Goal: Task Accomplishment & Management: Manage account settings

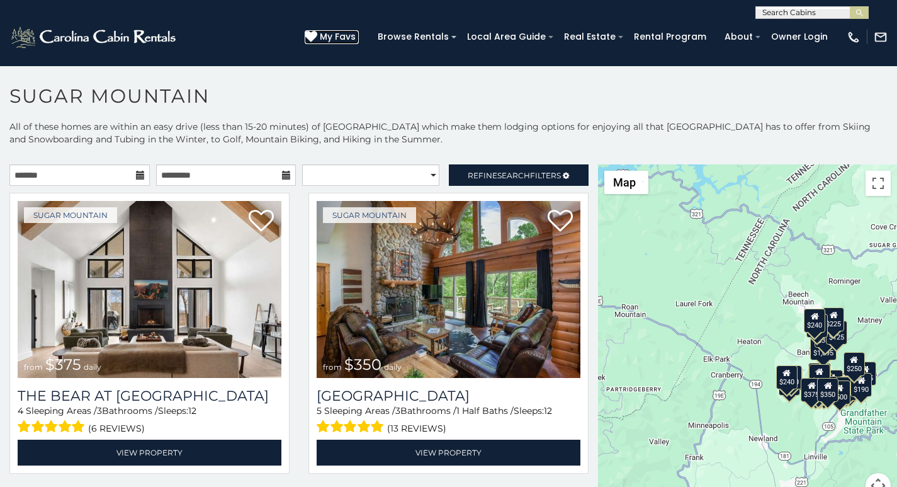
click at [317, 31] on icon at bounding box center [311, 36] width 13 height 13
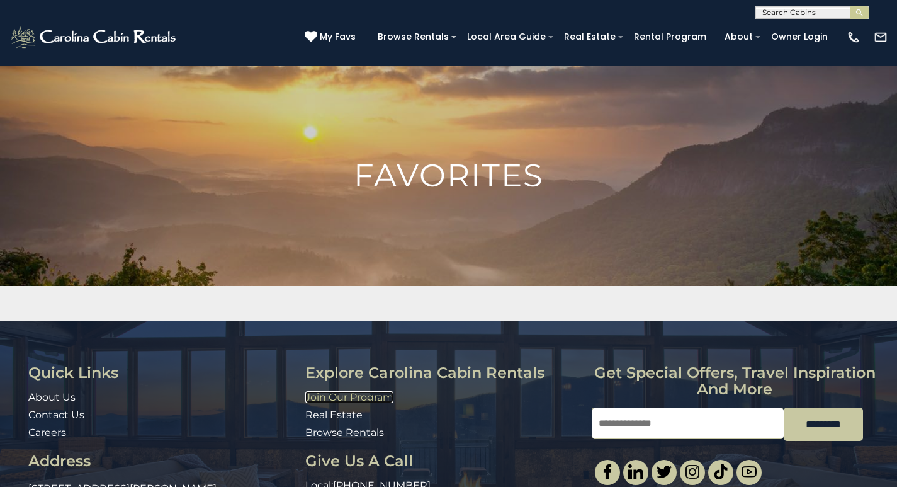
click at [313, 392] on link "Join Our Program" at bounding box center [349, 397] width 88 height 12
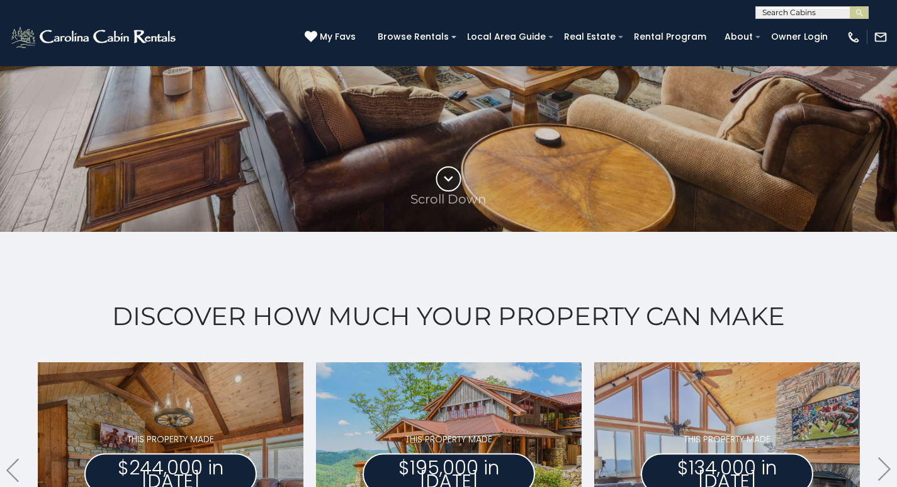
scroll to position [446, 0]
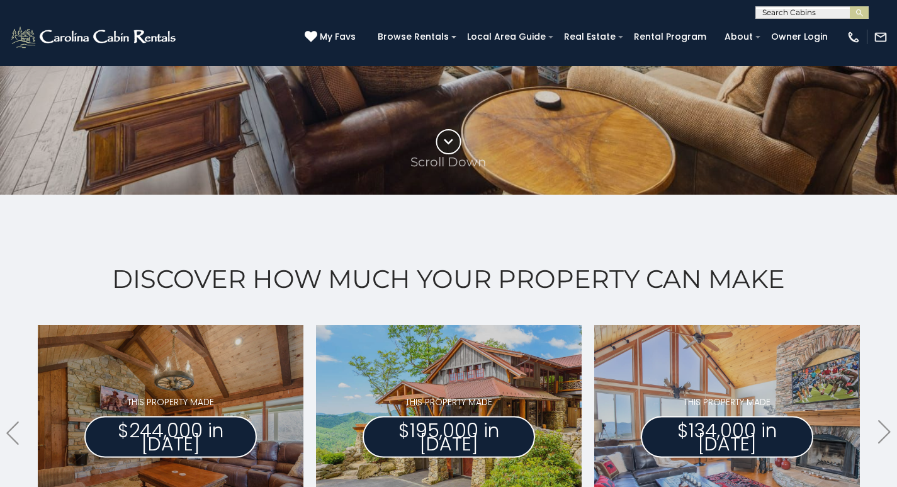
click at [1, 363] on div "Discover How Much Your Property Can Make .arrowLeft .st0{fill:#929292;} .arrowR…" at bounding box center [448, 439] width 897 height 488
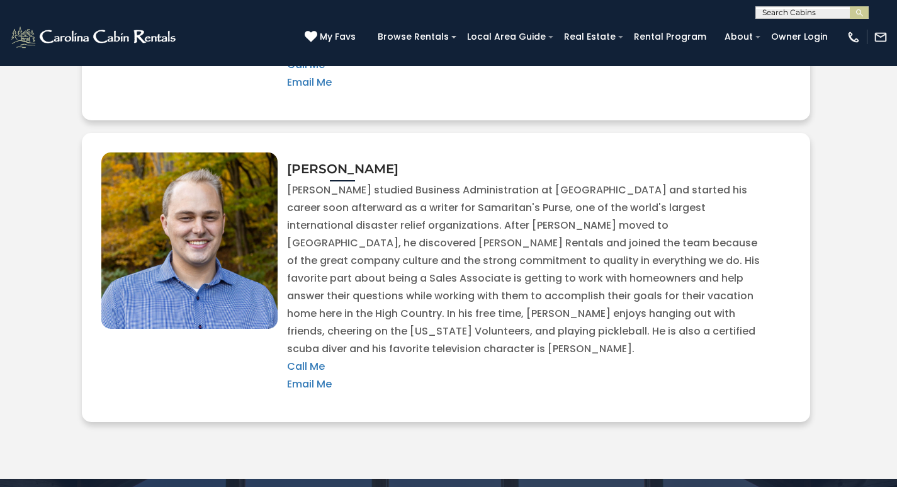
scroll to position [2687, 0]
